Goal: Find specific page/section: Find specific page/section

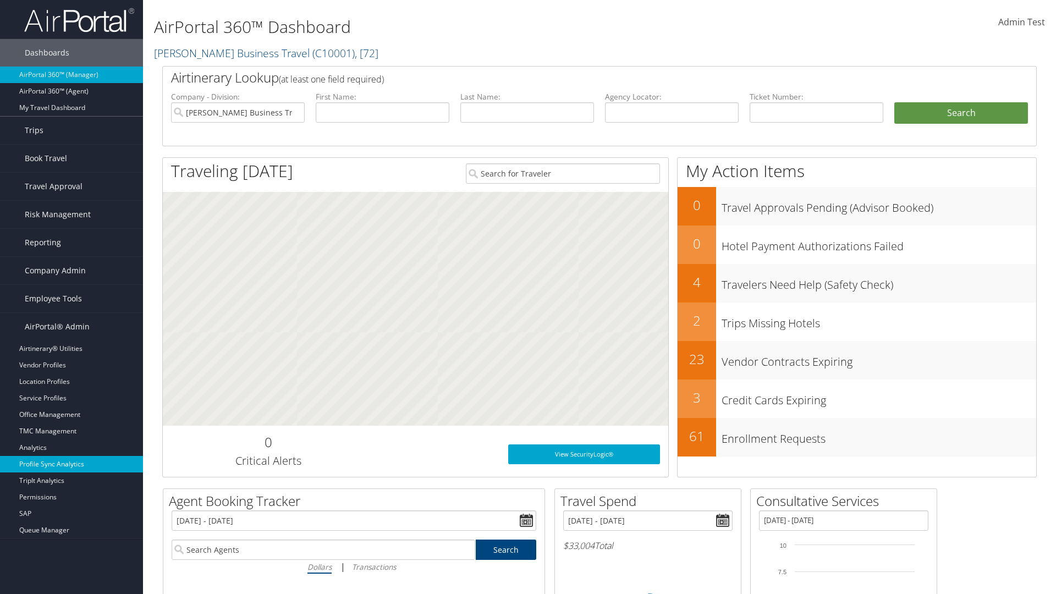
click at [71, 464] on link "Profile Sync Analytics" at bounding box center [71, 464] width 143 height 16
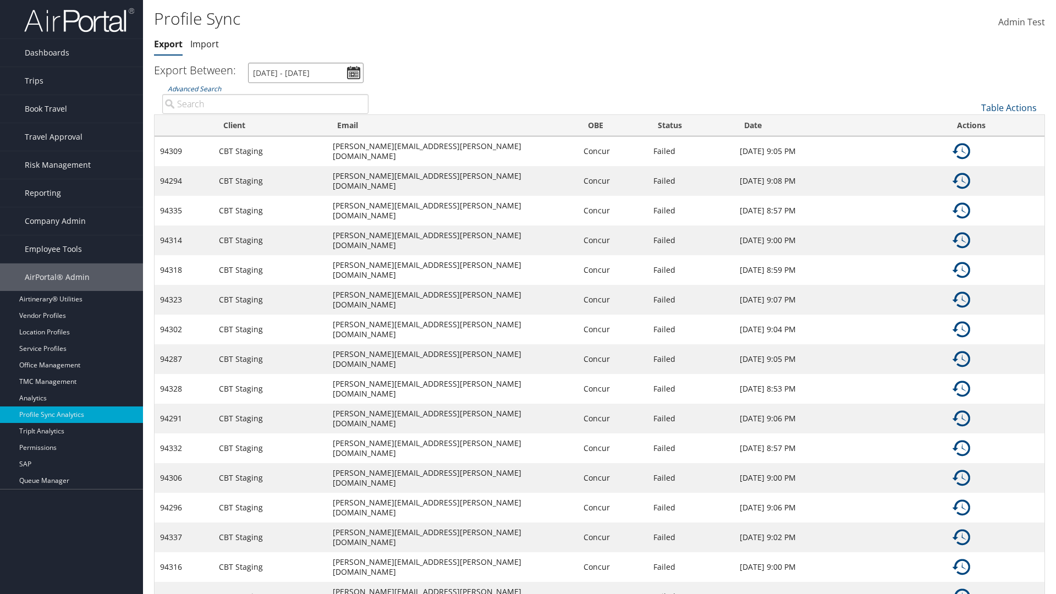
click at [306, 73] on input "[DATE] - [DATE]" at bounding box center [305, 73] width 115 height 20
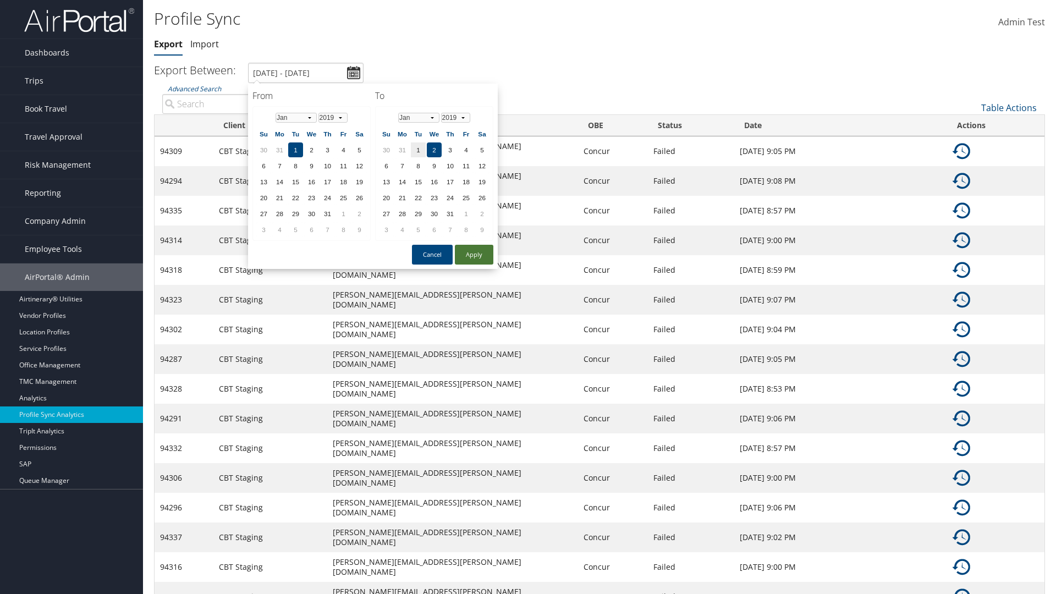
click at [474, 254] on button "Apply" at bounding box center [474, 255] width 38 height 20
type input "[DATE] - [DATE]"
